Goal: Task Accomplishment & Management: Complete application form

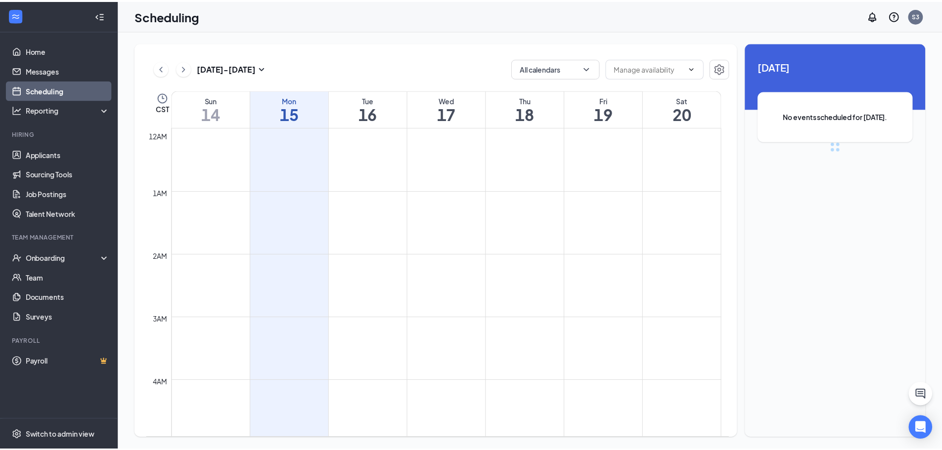
scroll to position [486, 0]
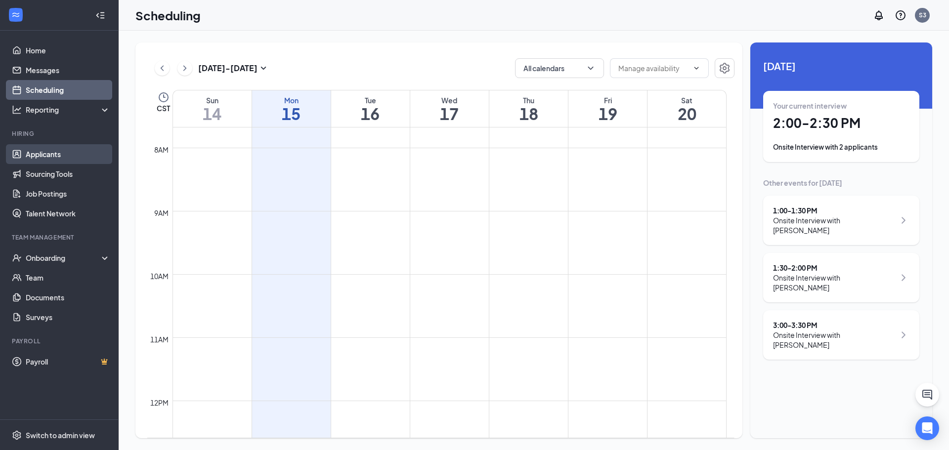
click at [63, 148] on link "Applicants" at bounding box center [68, 154] width 85 height 20
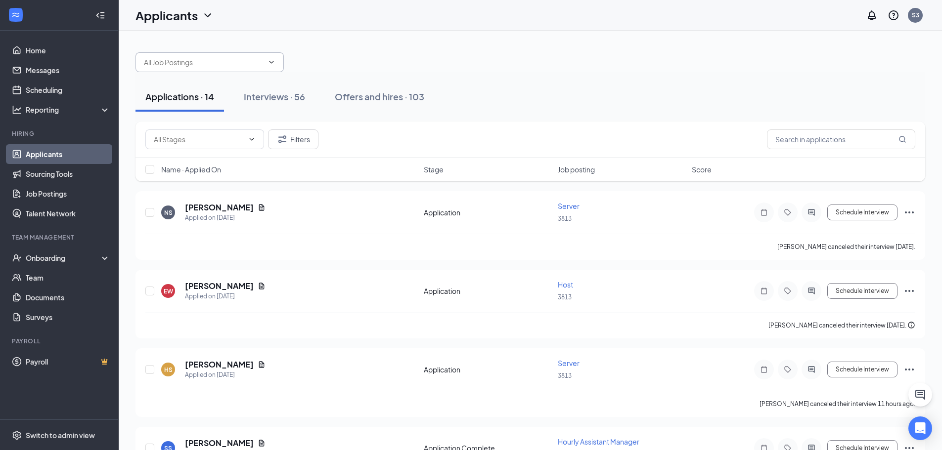
click at [273, 60] on icon "ChevronDown" at bounding box center [272, 62] width 8 height 8
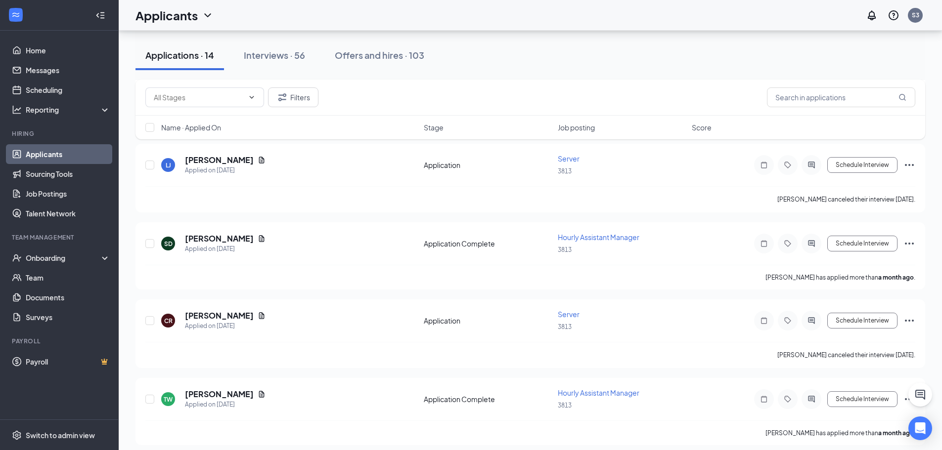
scroll to position [835, 0]
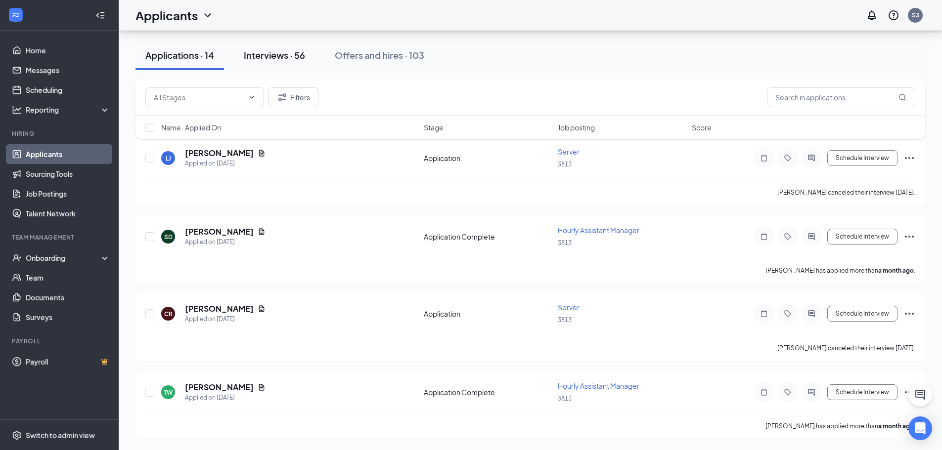
click at [272, 54] on div "Interviews · 56" at bounding box center [274, 55] width 61 height 12
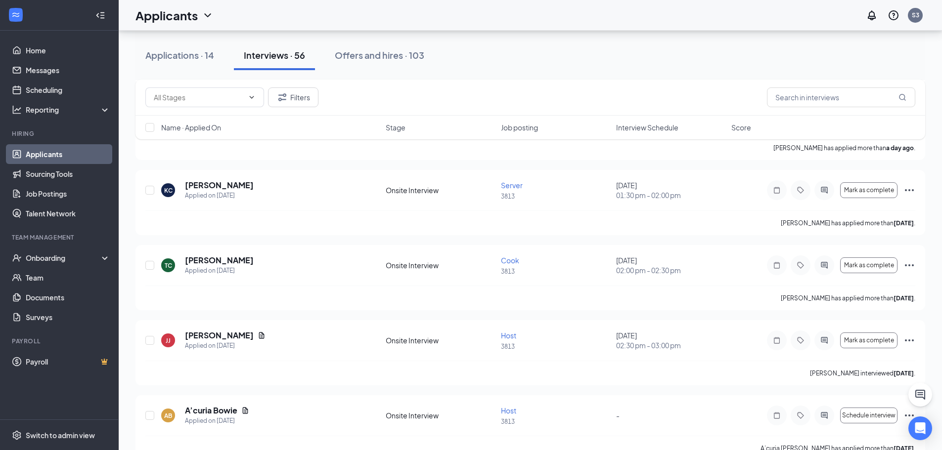
scroll to position [346, 0]
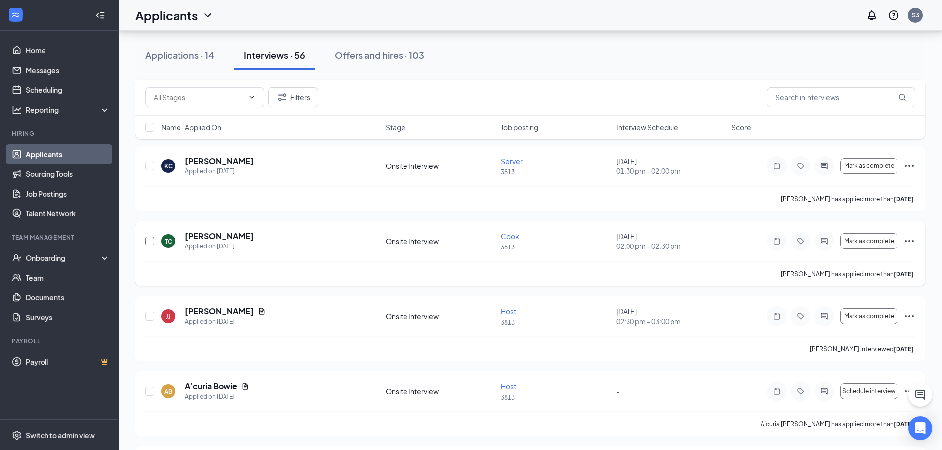
click at [150, 241] on input "checkbox" at bounding box center [149, 241] width 9 height 9
checkbox input "true"
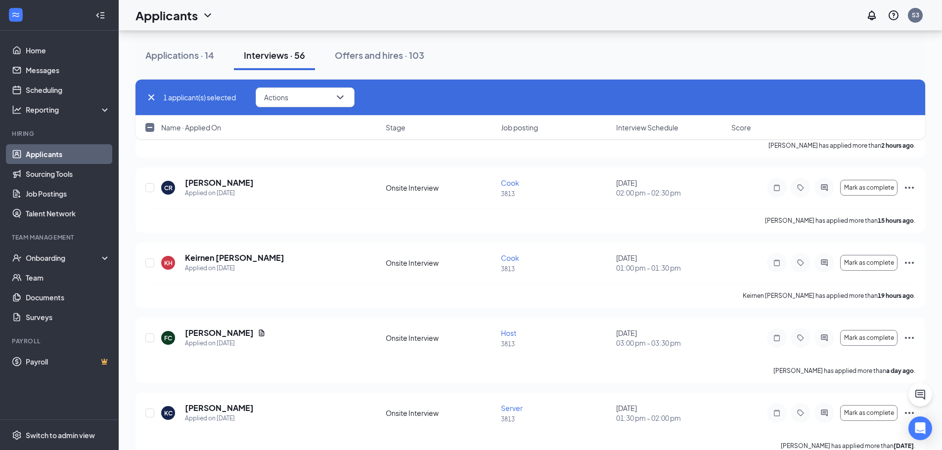
scroll to position [0, 0]
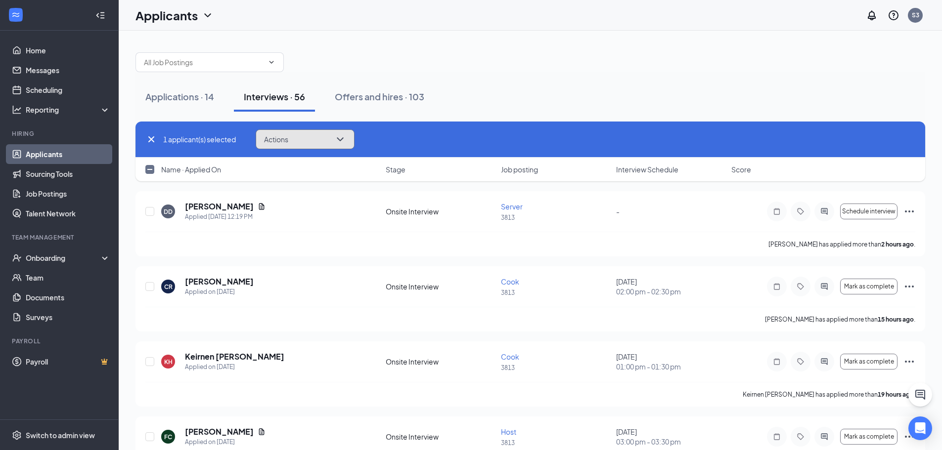
click at [346, 140] on icon "ChevronDown" at bounding box center [340, 140] width 12 height 12
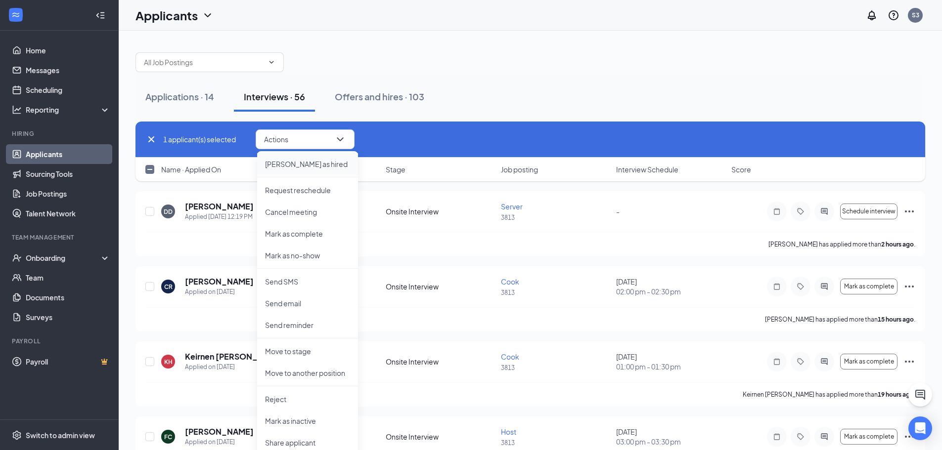
click at [316, 165] on p "[PERSON_NAME] as hired" at bounding box center [307, 164] width 85 height 10
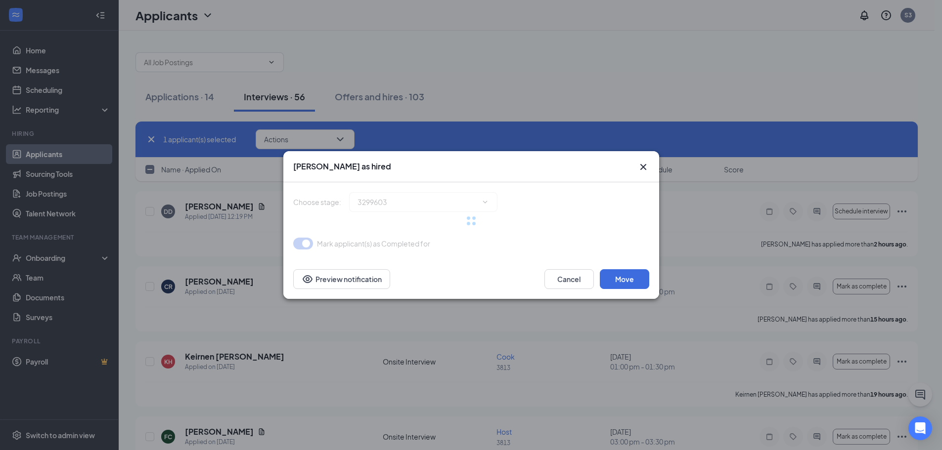
type input "Hiring Complete (final stage)"
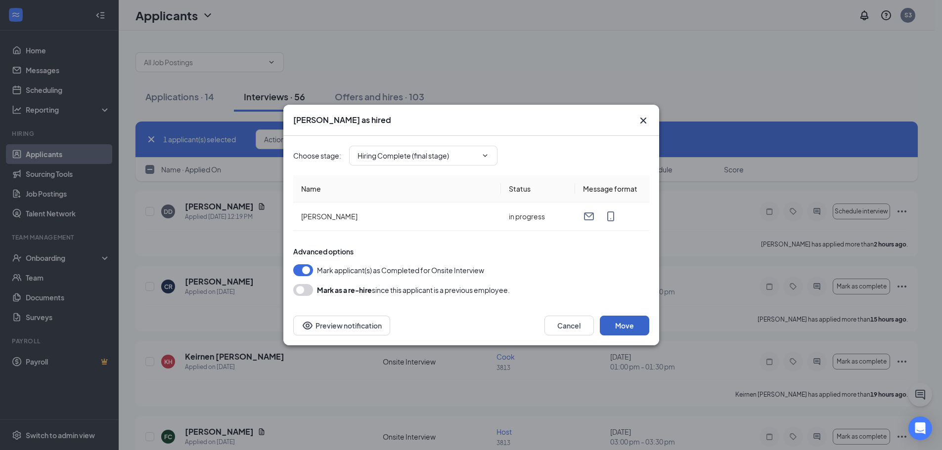
click at [618, 323] on button "Move" at bounding box center [624, 326] width 49 height 20
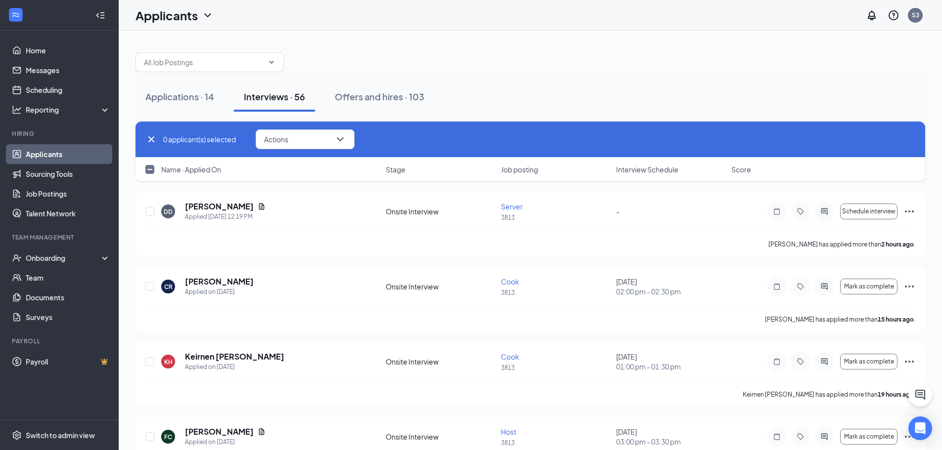
checkbox input "false"
click at [76, 263] on div "Onboarding" at bounding box center [64, 258] width 76 height 10
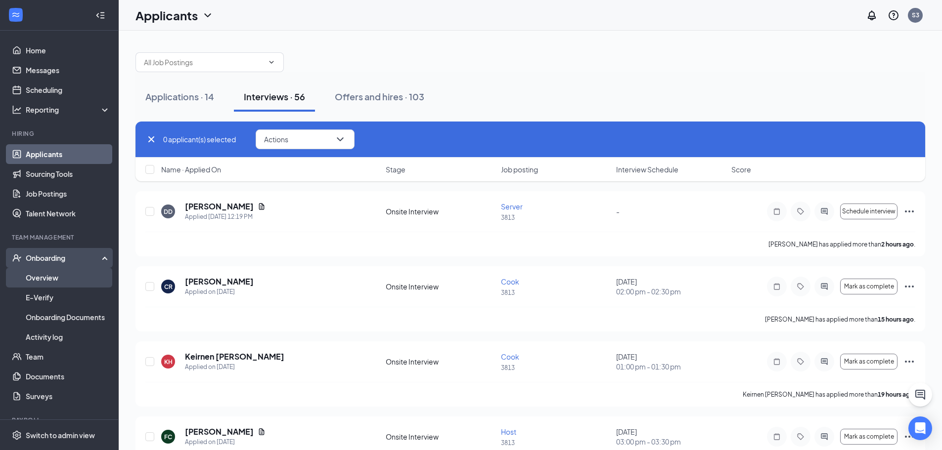
click at [74, 280] on link "Overview" at bounding box center [68, 278] width 85 height 20
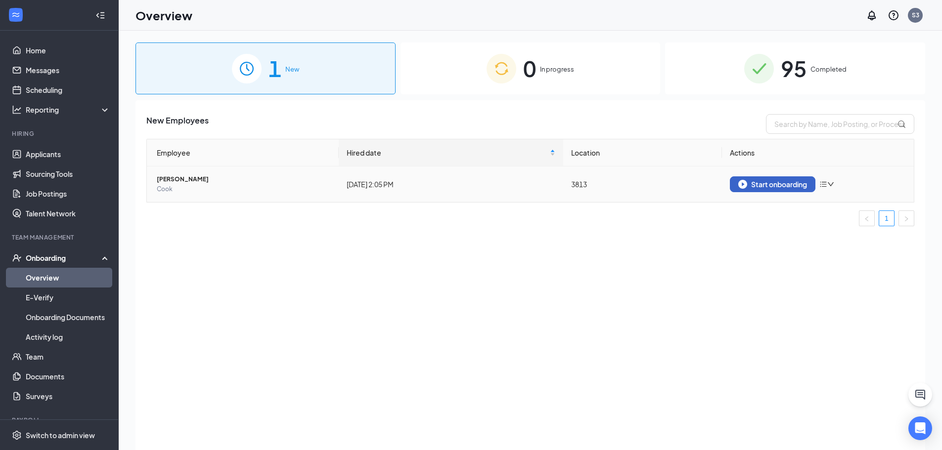
click at [742, 181] on img "button" at bounding box center [742, 184] width 9 height 9
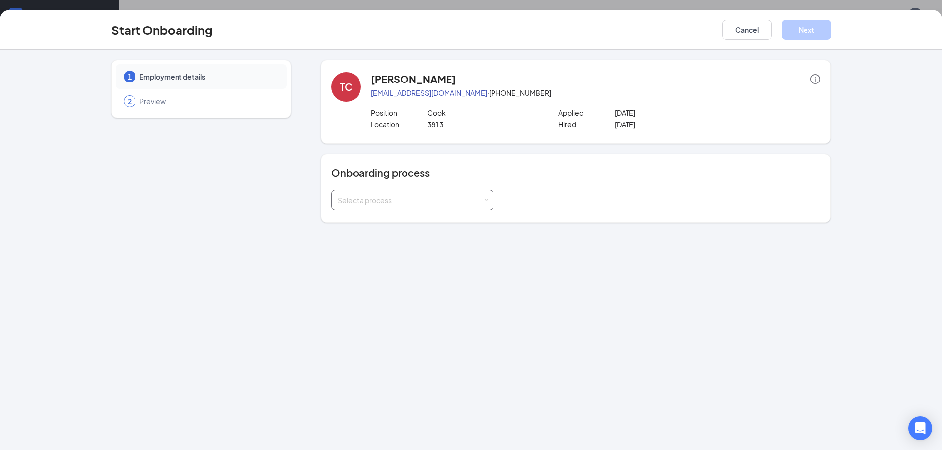
click at [487, 200] on span at bounding box center [486, 200] width 4 height 4
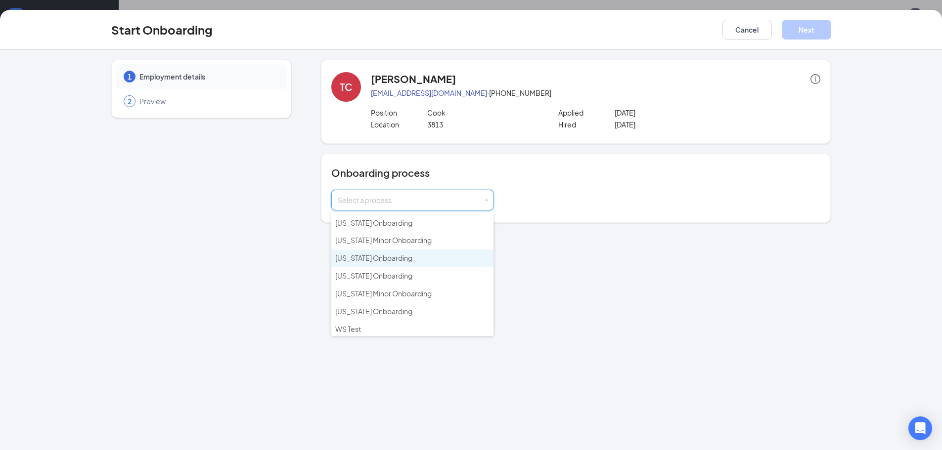
scroll to position [160, 0]
click at [404, 224] on span "[US_STATE] Onboarding" at bounding box center [373, 220] width 77 height 9
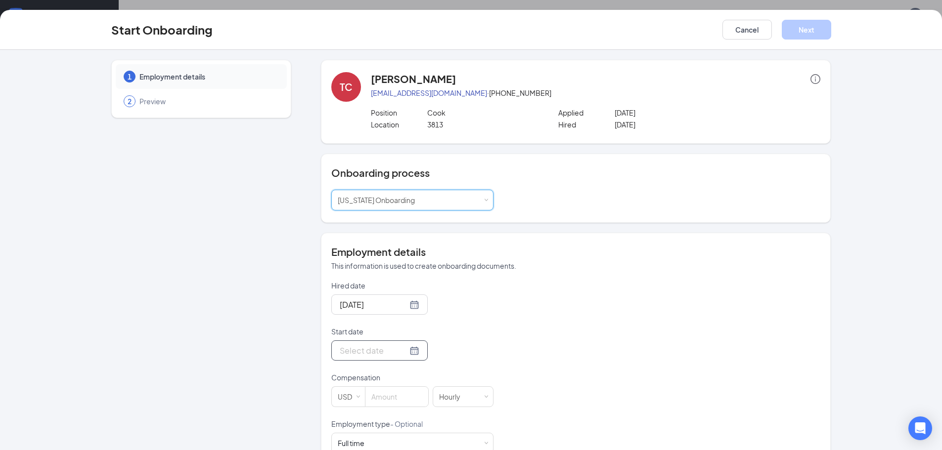
click at [361, 355] on input "Start date" at bounding box center [374, 351] width 68 height 12
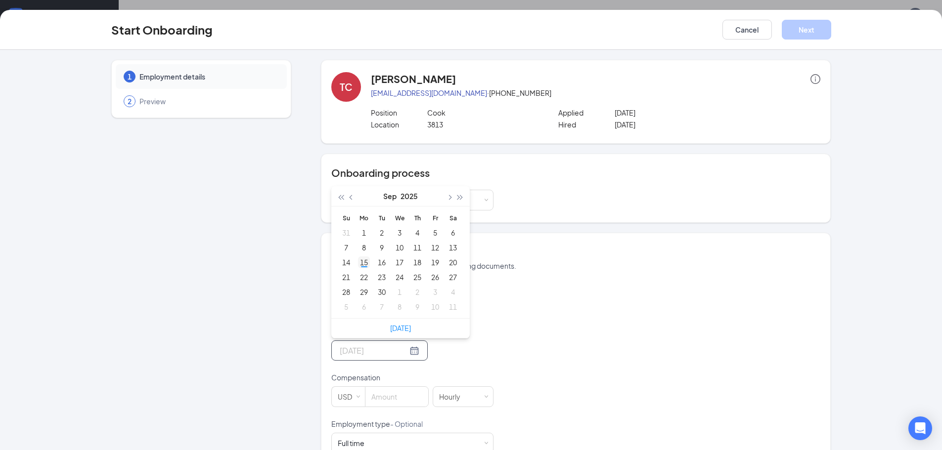
type input "[DATE]"
click at [358, 260] on div "15" at bounding box center [364, 263] width 12 height 12
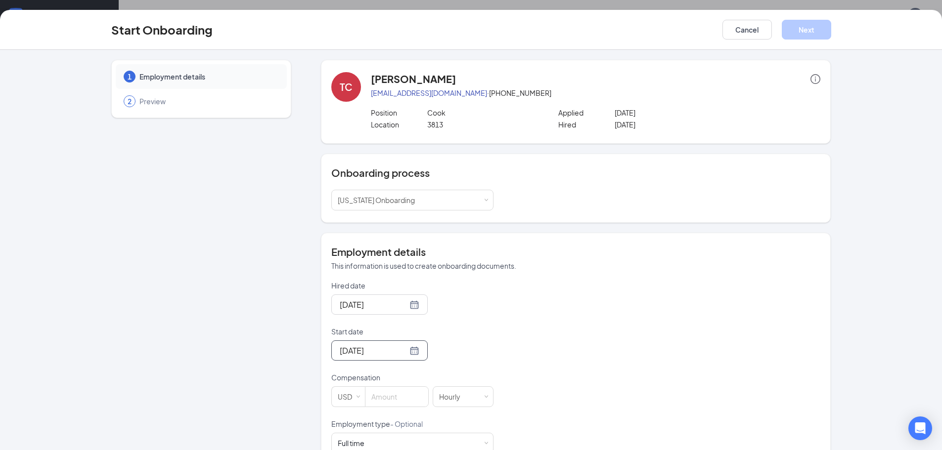
scroll to position [99, 0]
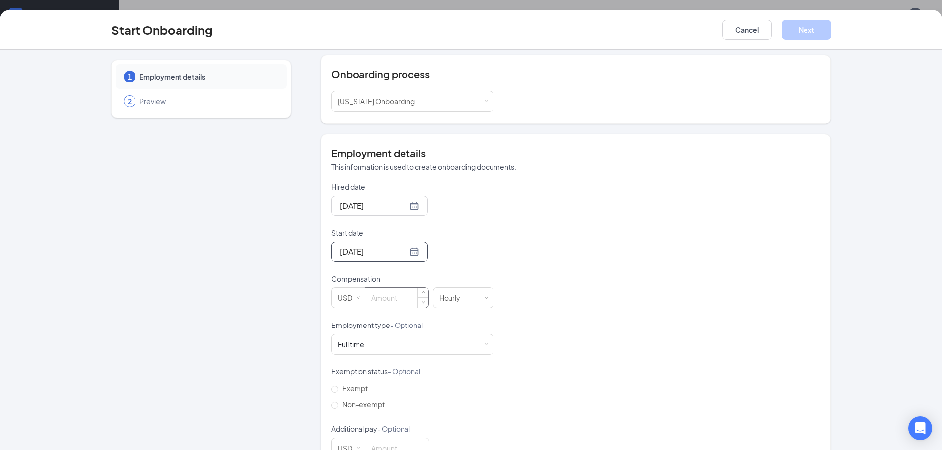
click at [390, 304] on input at bounding box center [396, 298] width 63 height 20
type input "2.13"
click at [332, 392] on input "Exempt" at bounding box center [334, 389] width 7 height 7
radio input "true"
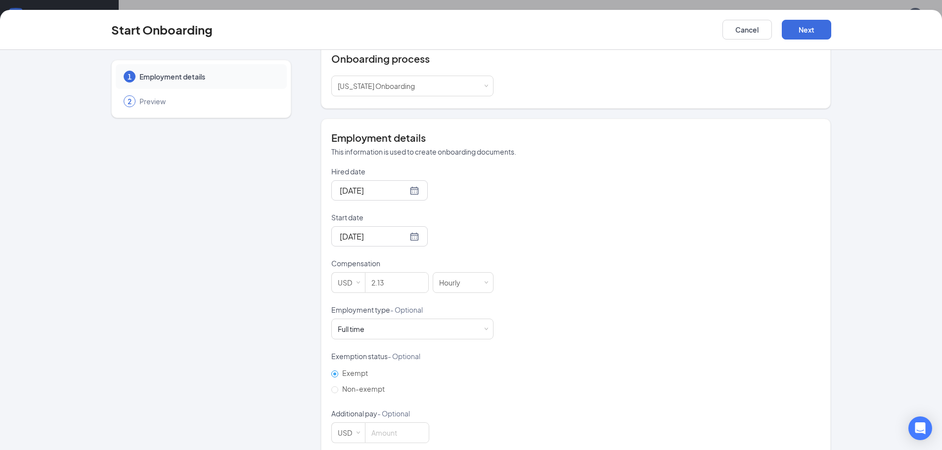
scroll to position [130, 0]
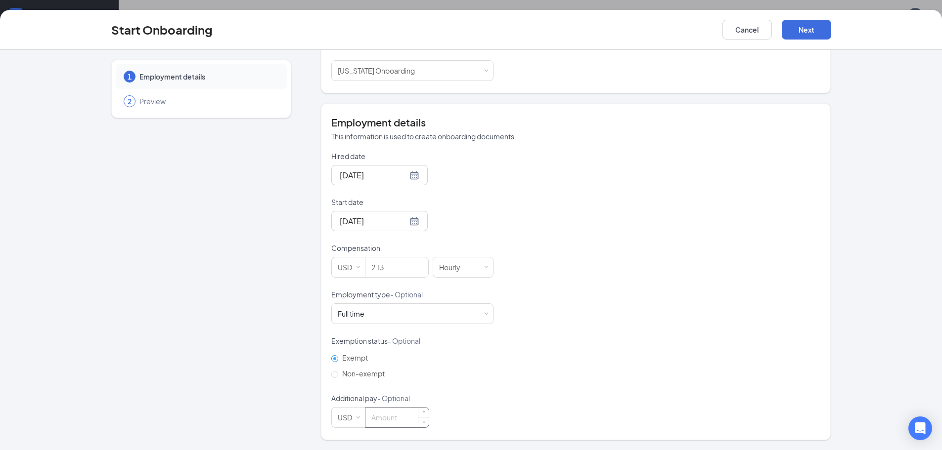
click at [374, 417] on input at bounding box center [396, 418] width 63 height 20
type input "2.13"
click at [805, 22] on button "Next" at bounding box center [806, 30] width 49 height 20
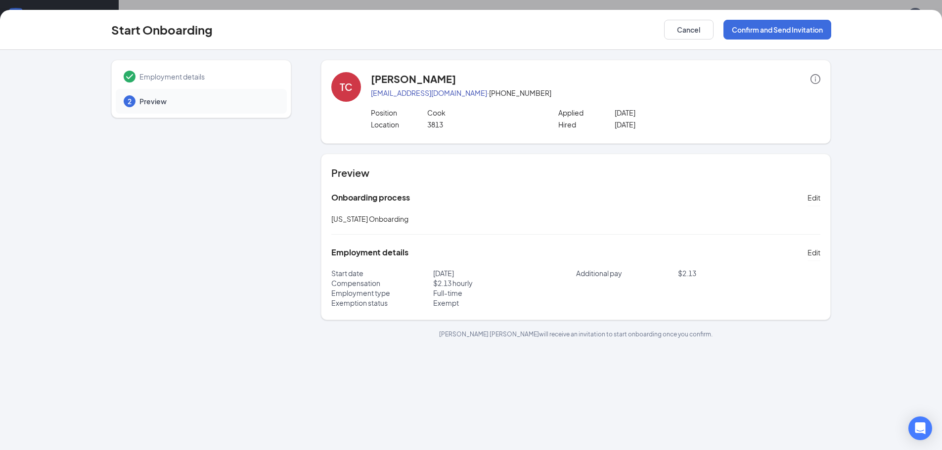
scroll to position [0, 0]
click at [776, 27] on button "Confirm and Send Invitation" at bounding box center [777, 30] width 108 height 20
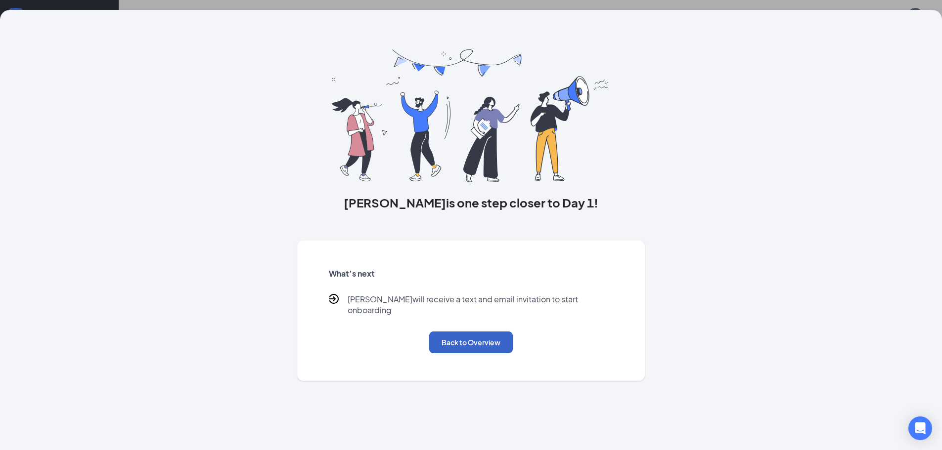
click at [469, 332] on button "Back to Overview" at bounding box center [471, 343] width 84 height 22
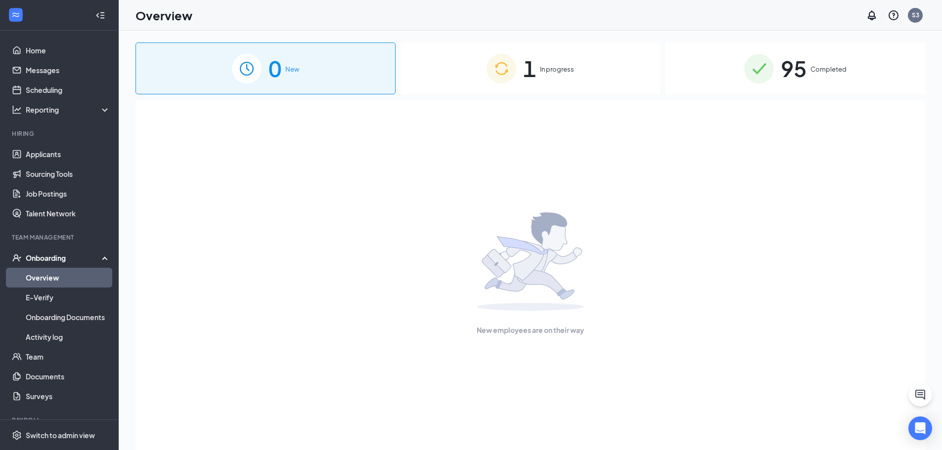
click at [542, 75] on div "1 In progress" at bounding box center [531, 69] width 260 height 52
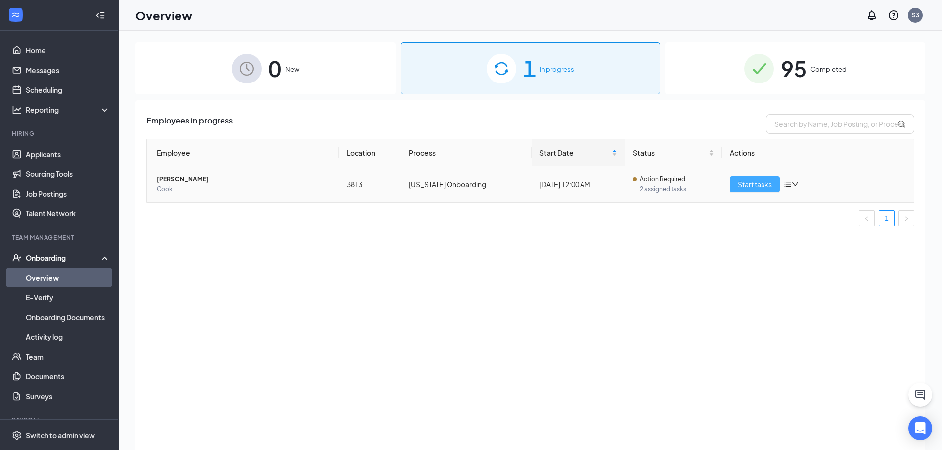
click at [770, 182] on span "Start tasks" at bounding box center [755, 184] width 34 height 11
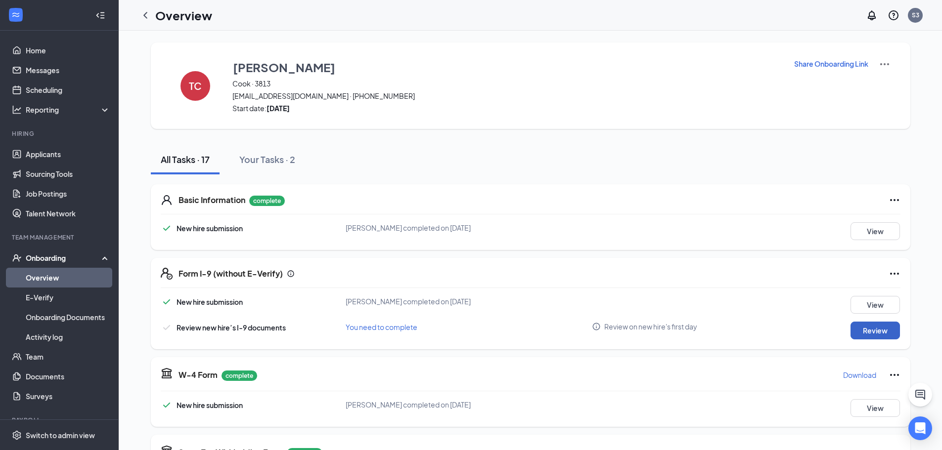
click at [870, 332] on button "Review" at bounding box center [875, 331] width 49 height 18
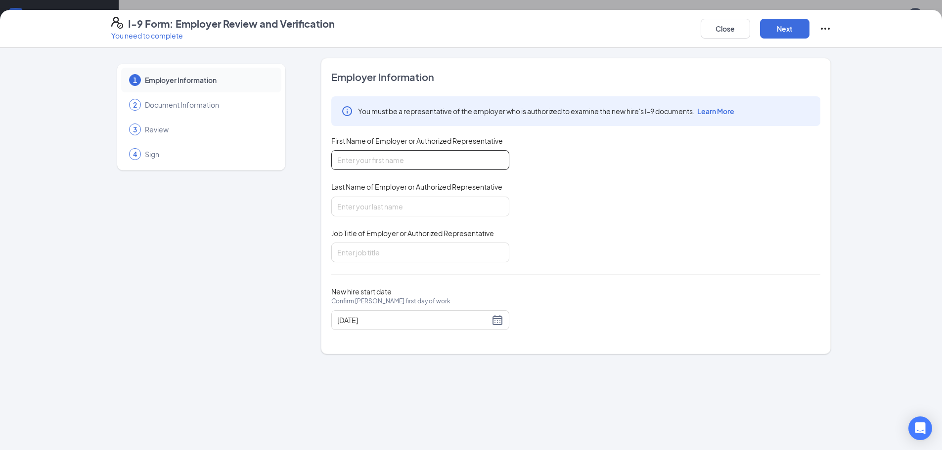
click at [390, 160] on input "First Name of Employer or Authorized Representative" at bounding box center [420, 160] width 178 height 20
type input "[PERSON_NAME]"
click at [379, 204] on input "Last Name of Employer or Authorized Representative" at bounding box center [420, 207] width 178 height 20
type input "[PERSON_NAME]"
click at [379, 254] on input "Job Title of Employer or Authorized Representative" at bounding box center [420, 253] width 178 height 20
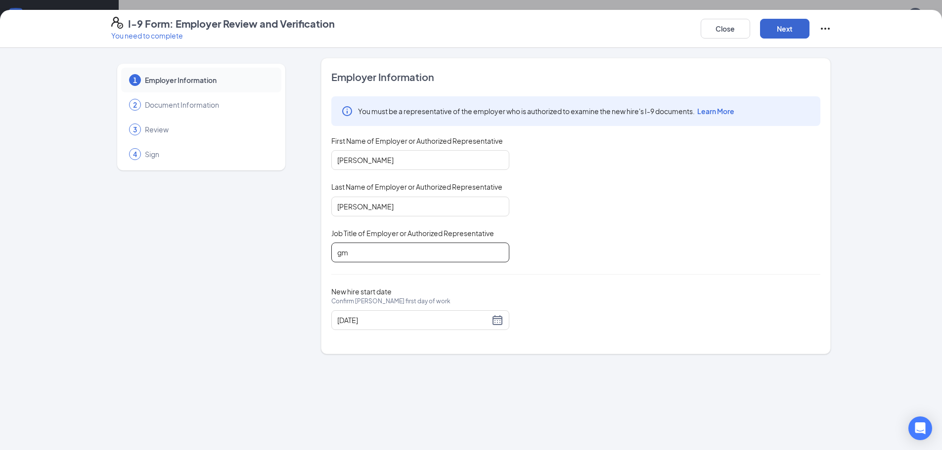
type input "gm"
click at [788, 21] on button "Next" at bounding box center [784, 29] width 49 height 20
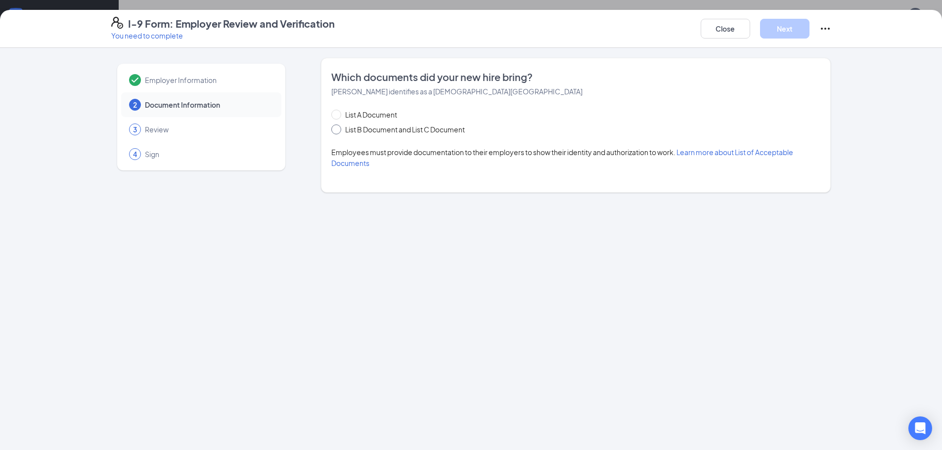
click at [334, 129] on input "List B Document and List C Document" at bounding box center [334, 128] width 7 height 7
radio input "true"
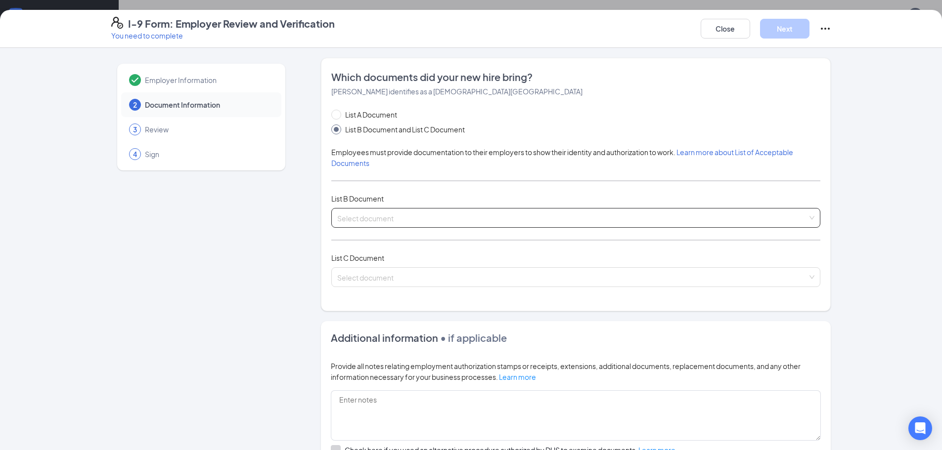
click at [367, 215] on input "search" at bounding box center [572, 216] width 470 height 15
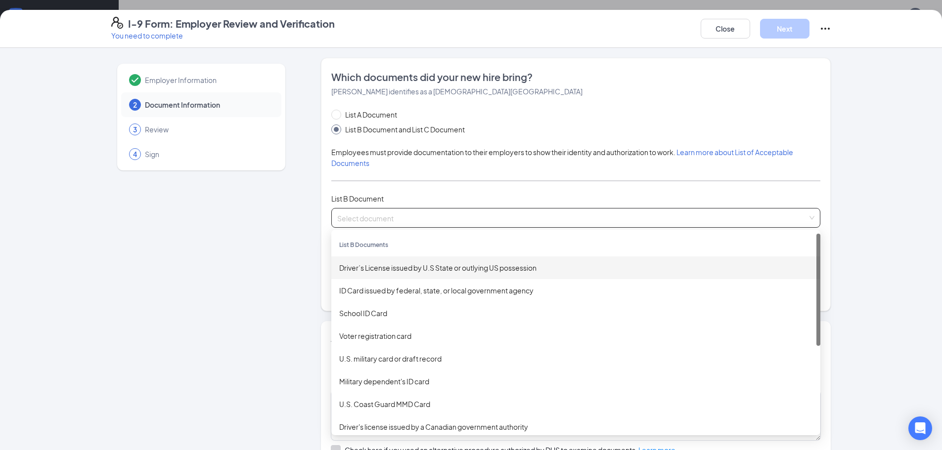
click at [449, 268] on div "Driver’s License issued by U.S State or outlying US possession" at bounding box center [575, 268] width 473 height 11
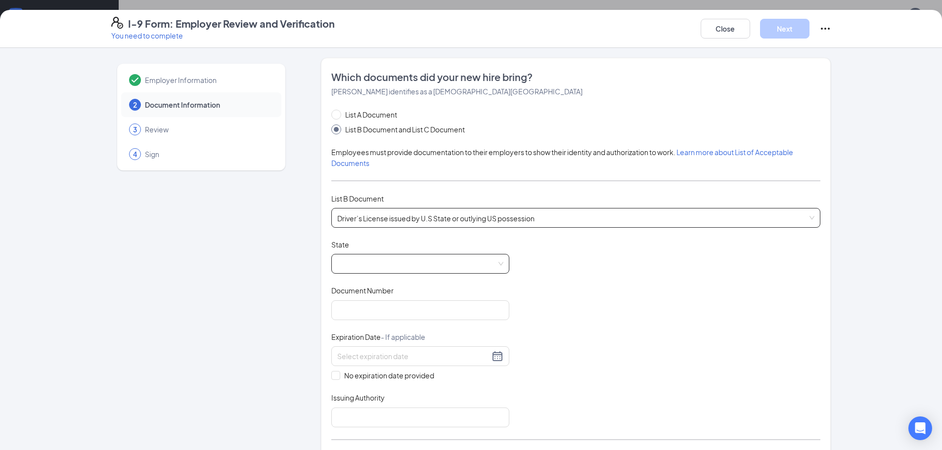
click at [381, 262] on span at bounding box center [420, 264] width 166 height 19
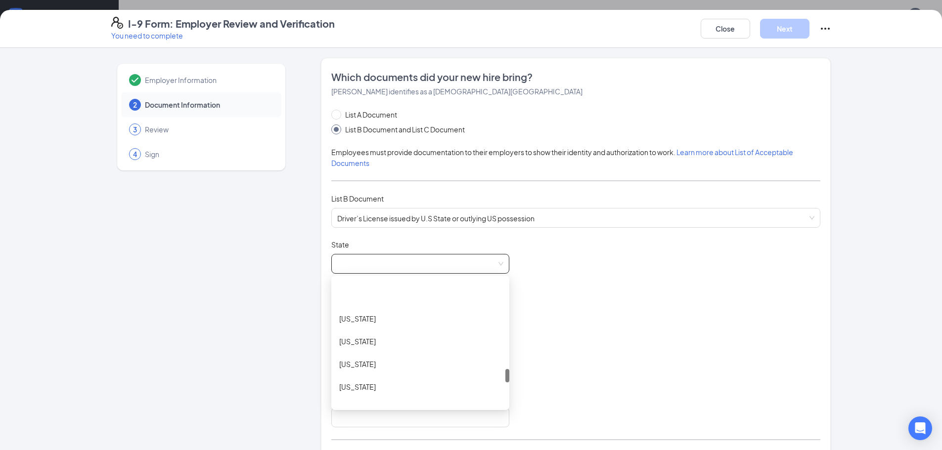
scroll to position [841, 0]
click at [402, 340] on div "[US_STATE]" at bounding box center [420, 337] width 162 height 11
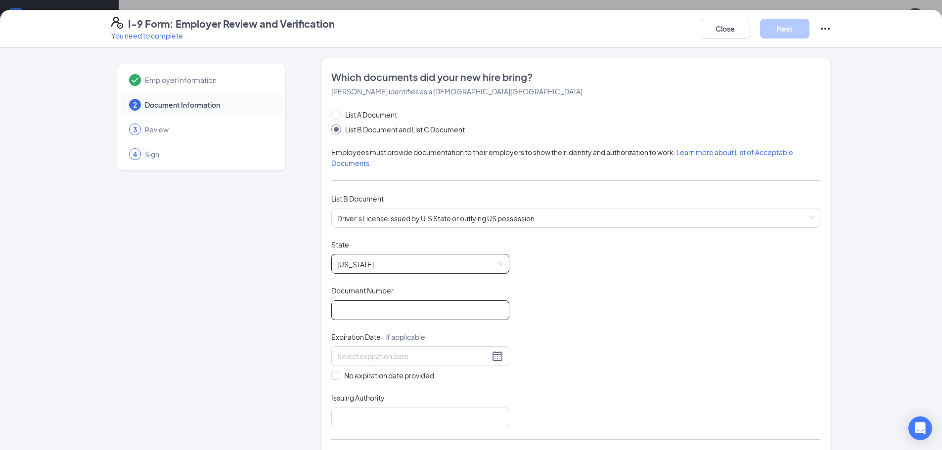
click at [357, 317] on input "Document Number" at bounding box center [420, 311] width 178 height 20
type input "m994368179"
click at [496, 361] on div at bounding box center [420, 357] width 166 height 12
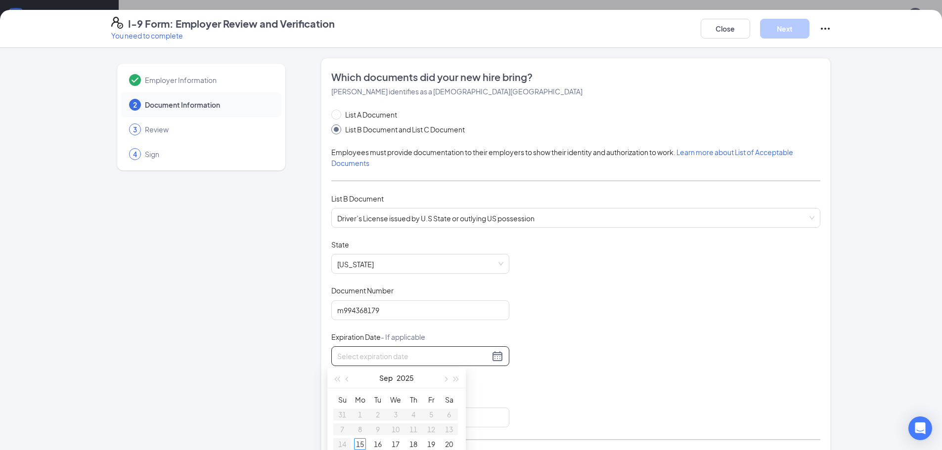
scroll to position [297, 0]
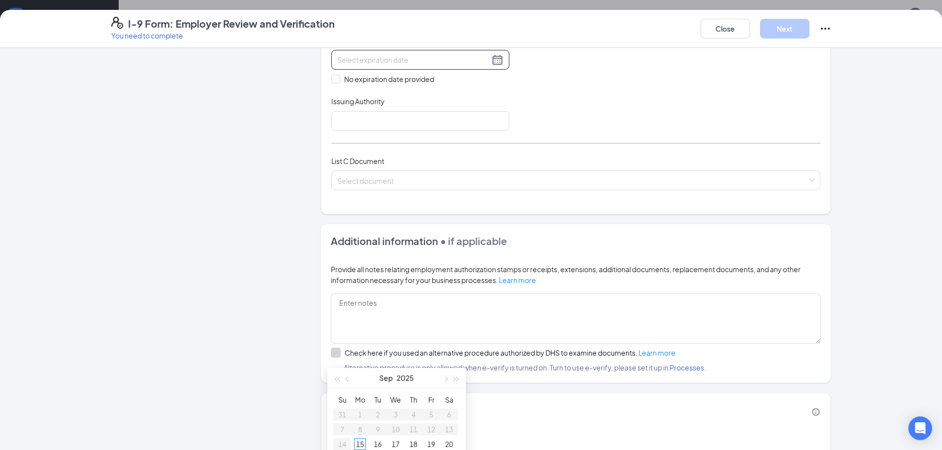
click at [489, 59] on div at bounding box center [420, 60] width 166 height 12
click at [496, 60] on div at bounding box center [420, 60] width 166 height 12
click at [542, 94] on div "Document Title Driver’s License issued by U.S State or outlying US possession S…" at bounding box center [575, 37] width 489 height 188
click at [499, 63] on div at bounding box center [420, 60] width 166 height 12
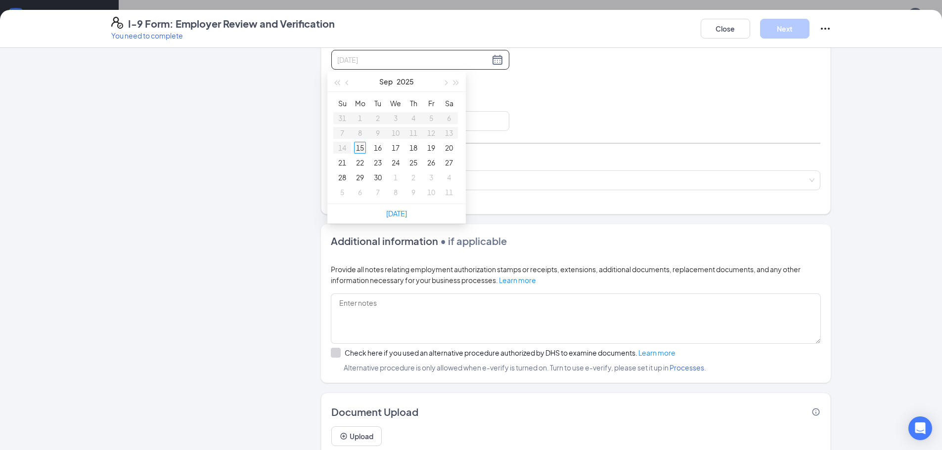
click at [358, 148] on div "15" at bounding box center [360, 148] width 12 height 12
type input "0"
click at [396, 178] on div "28" at bounding box center [396, 178] width 12 height 12
type input "[DATE]"
click at [361, 117] on input "Issuing Authority" at bounding box center [420, 121] width 178 height 20
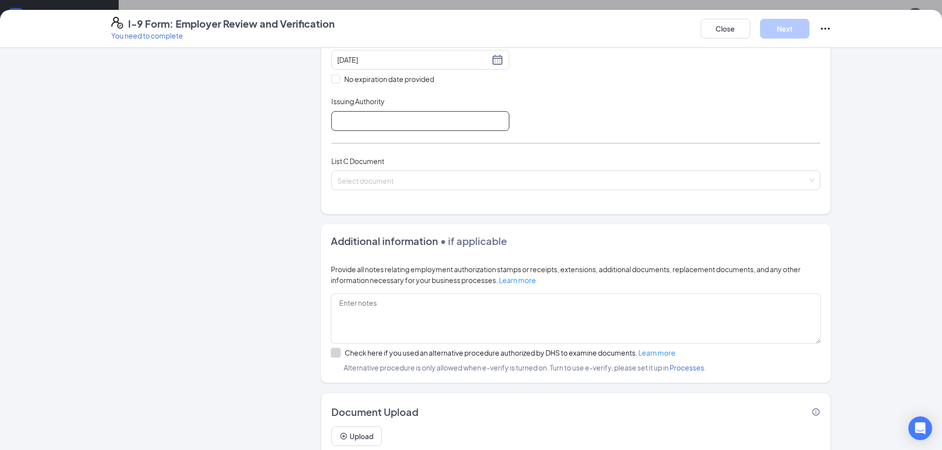
type input "State of [US_STATE]"
click at [378, 180] on input "search" at bounding box center [572, 178] width 470 height 15
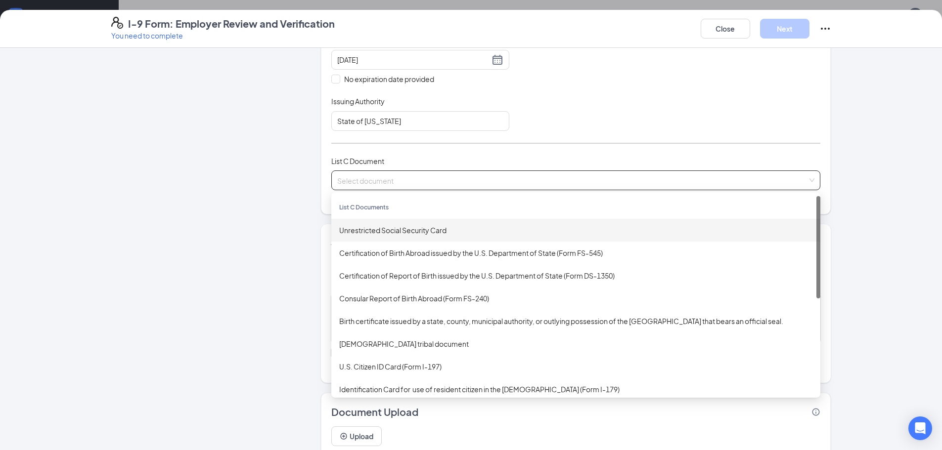
click at [424, 229] on div "Unrestricted Social Security Card" at bounding box center [575, 230] width 473 height 11
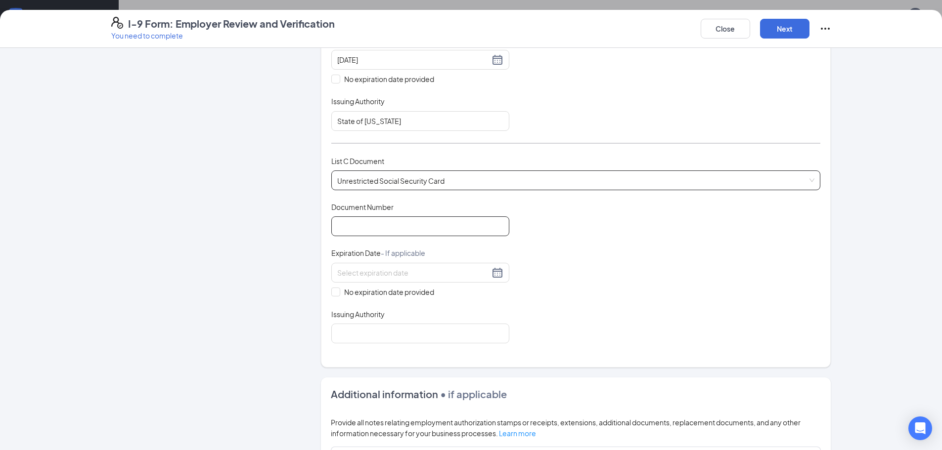
click at [371, 219] on input "Document Number" at bounding box center [420, 227] width 178 height 20
type input "448179992"
click at [383, 330] on input "Issuing Authority" at bounding box center [420, 334] width 178 height 20
type input "Social Security Administration"
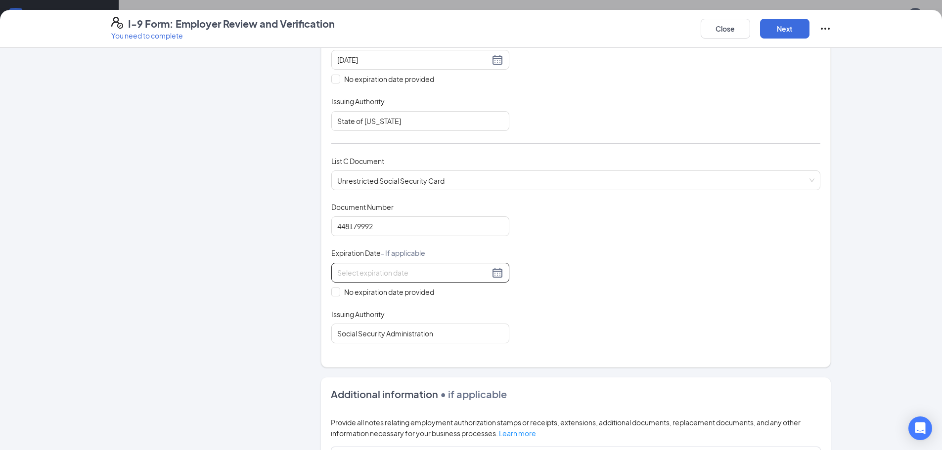
click at [494, 276] on div at bounding box center [420, 273] width 166 height 12
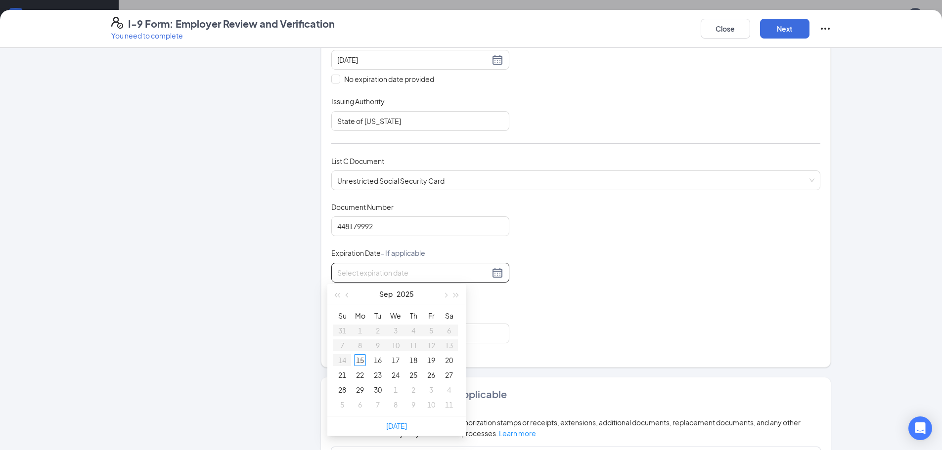
click at [600, 264] on div "Document Title Unrestricted Social Security Card Document Number 448179992 Expi…" at bounding box center [575, 272] width 489 height 141
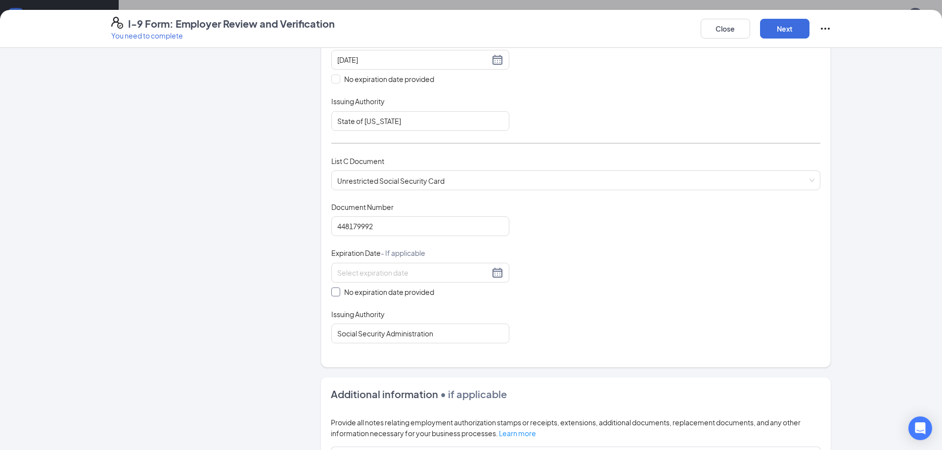
click at [331, 289] on input "No expiration date provided" at bounding box center [334, 291] width 7 height 7
checkbox input "true"
click at [795, 31] on button "Next" at bounding box center [784, 29] width 49 height 20
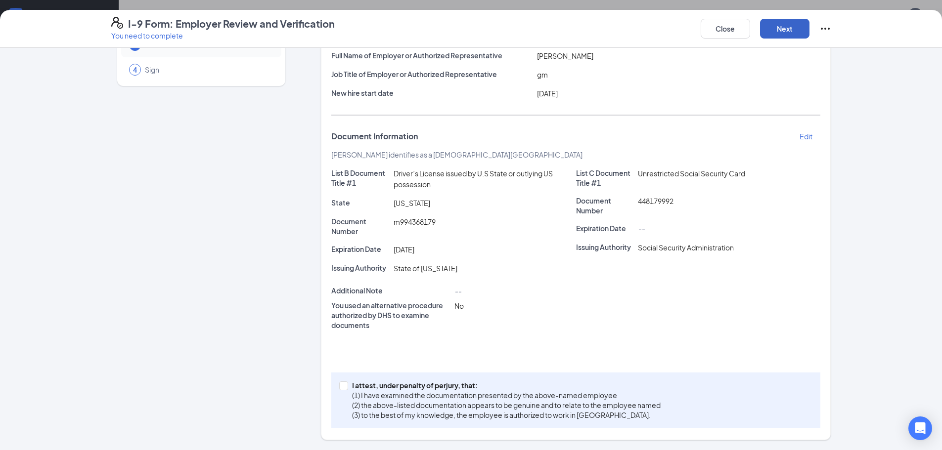
scroll to position [85, 0]
click at [342, 385] on input "I attest, under penalty of [PERSON_NAME], that: (1) I have examined the documen…" at bounding box center [342, 385] width 7 height 7
checkbox input "true"
click at [789, 25] on button "Next" at bounding box center [784, 29] width 49 height 20
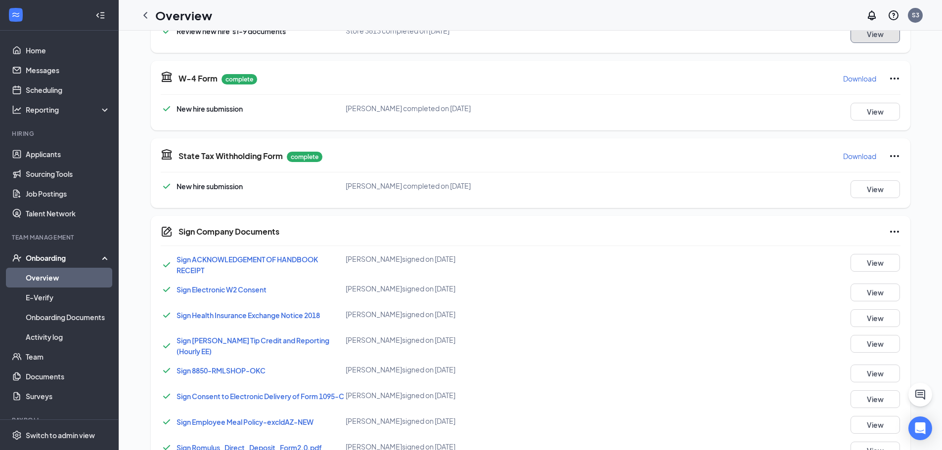
scroll to position [514, 0]
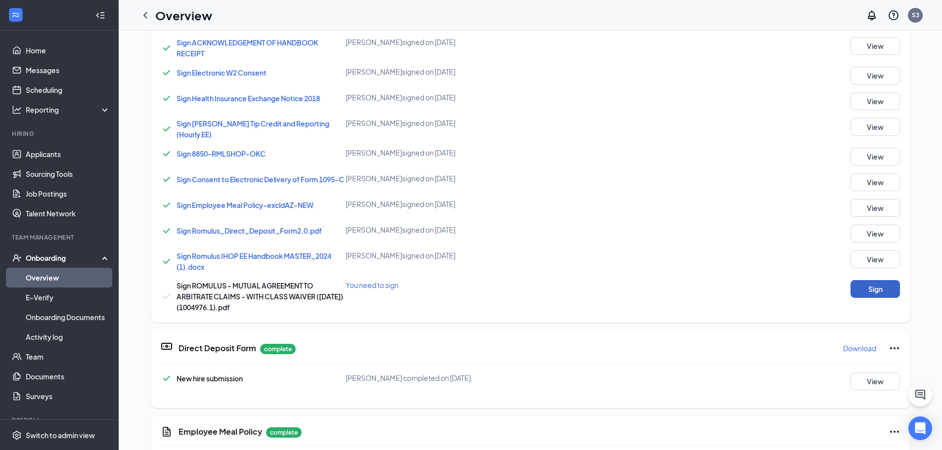
click at [870, 293] on button "Sign" at bounding box center [875, 289] width 49 height 18
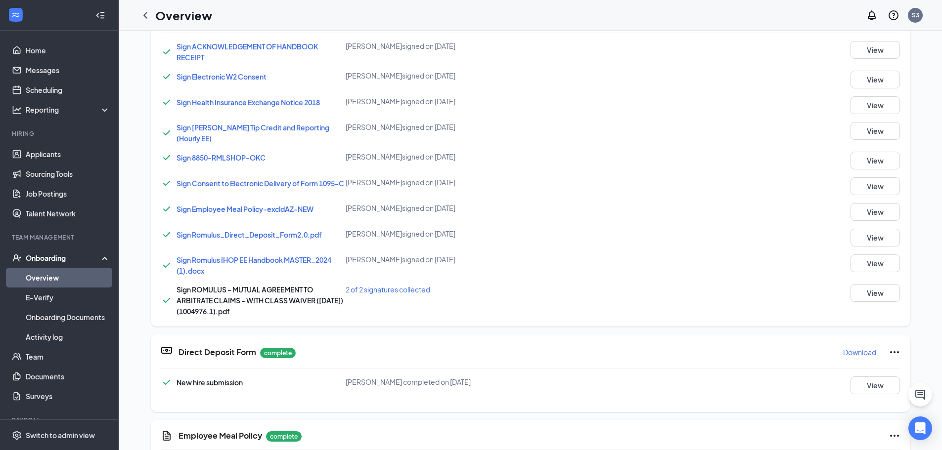
click at [226, 211] on span "Sign Employee Meal Policy-excldAZ-NEW" at bounding box center [245, 209] width 137 height 9
click at [872, 213] on button "View" at bounding box center [875, 212] width 49 height 18
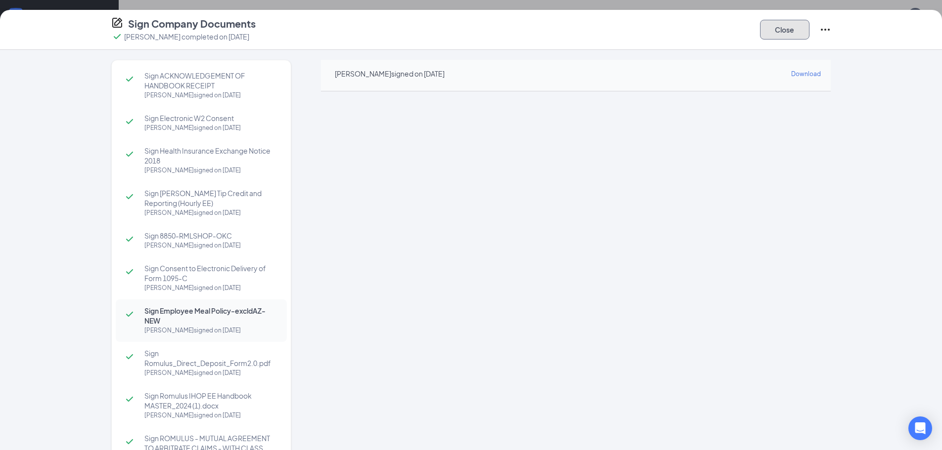
click at [799, 27] on button "Close" at bounding box center [784, 30] width 49 height 20
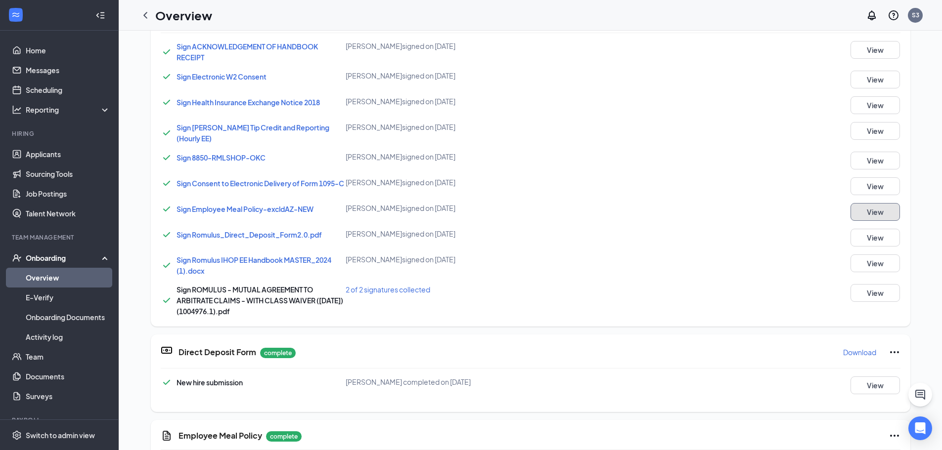
scroll to position [365, 0]
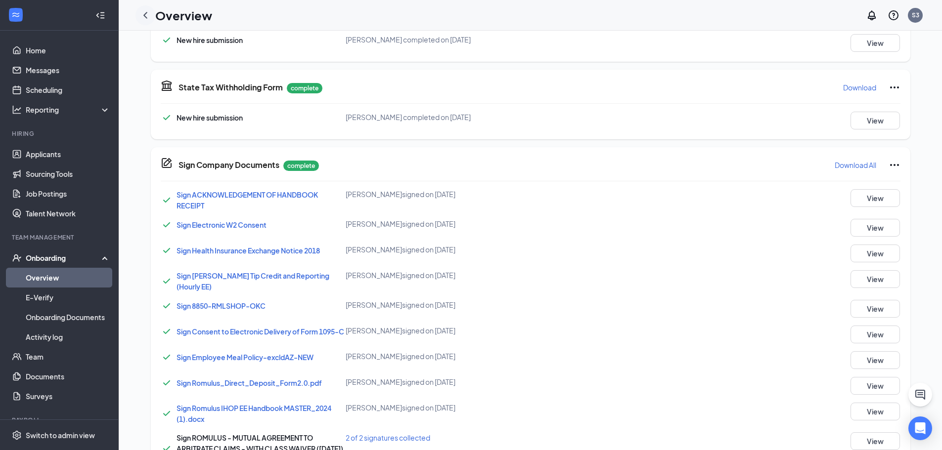
click at [149, 10] on icon "ChevronLeft" at bounding box center [145, 15] width 12 height 12
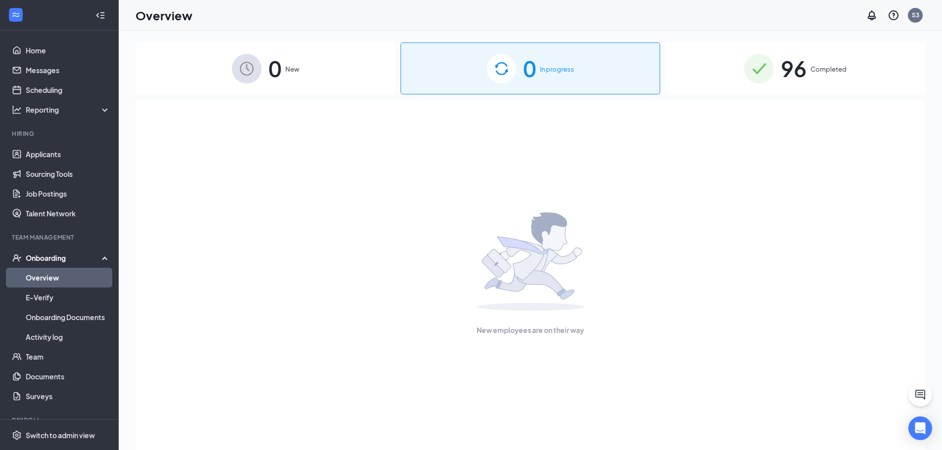
click at [810, 68] on div "96 Completed" at bounding box center [795, 69] width 260 height 52
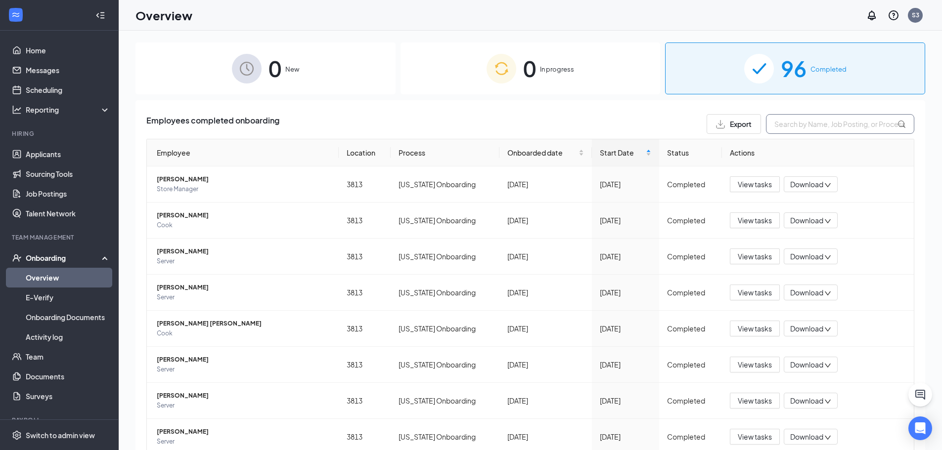
click at [790, 126] on input "text" at bounding box center [840, 124] width 148 height 20
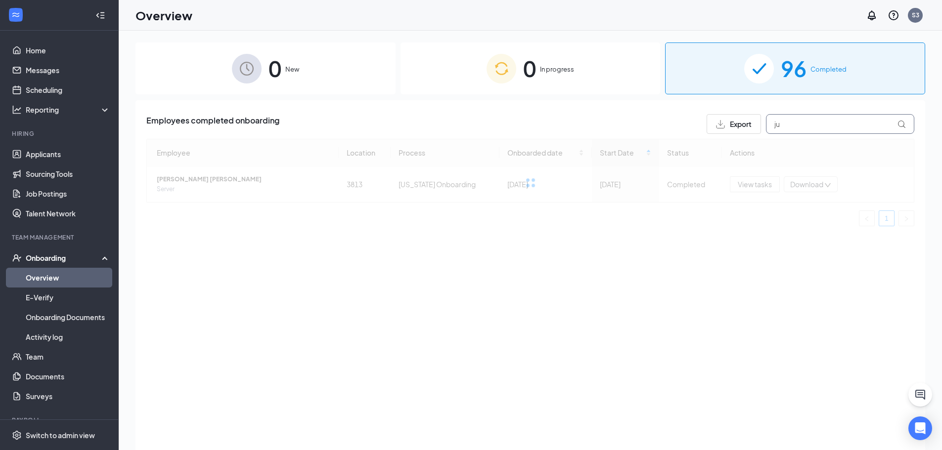
type input "j"
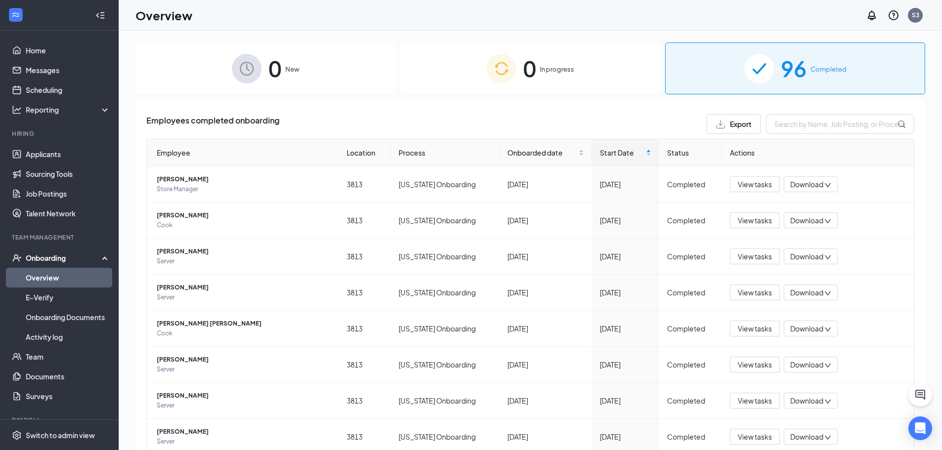
click at [800, 74] on span "96" at bounding box center [794, 68] width 26 height 34
click at [772, 127] on input "text" at bounding box center [840, 124] width 148 height 20
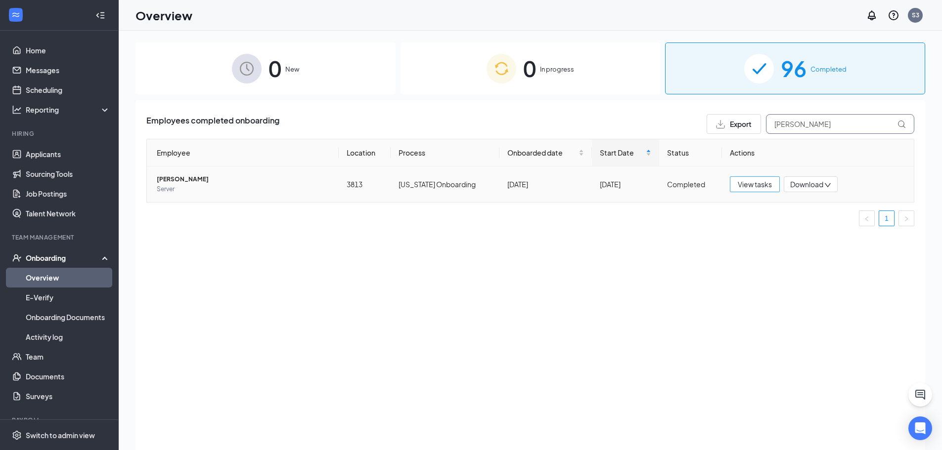
type input "[PERSON_NAME]"
click at [759, 186] on span "View tasks" at bounding box center [755, 184] width 34 height 11
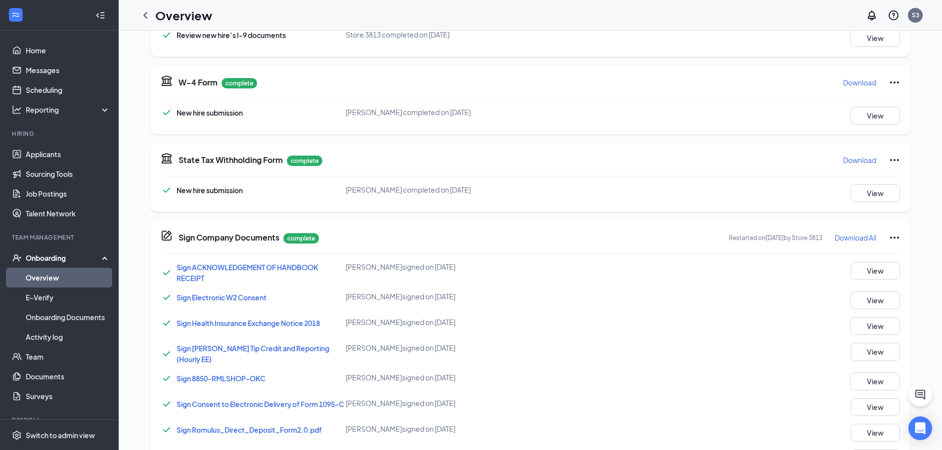
scroll to position [514, 0]
